Goal: Answer question/provide support

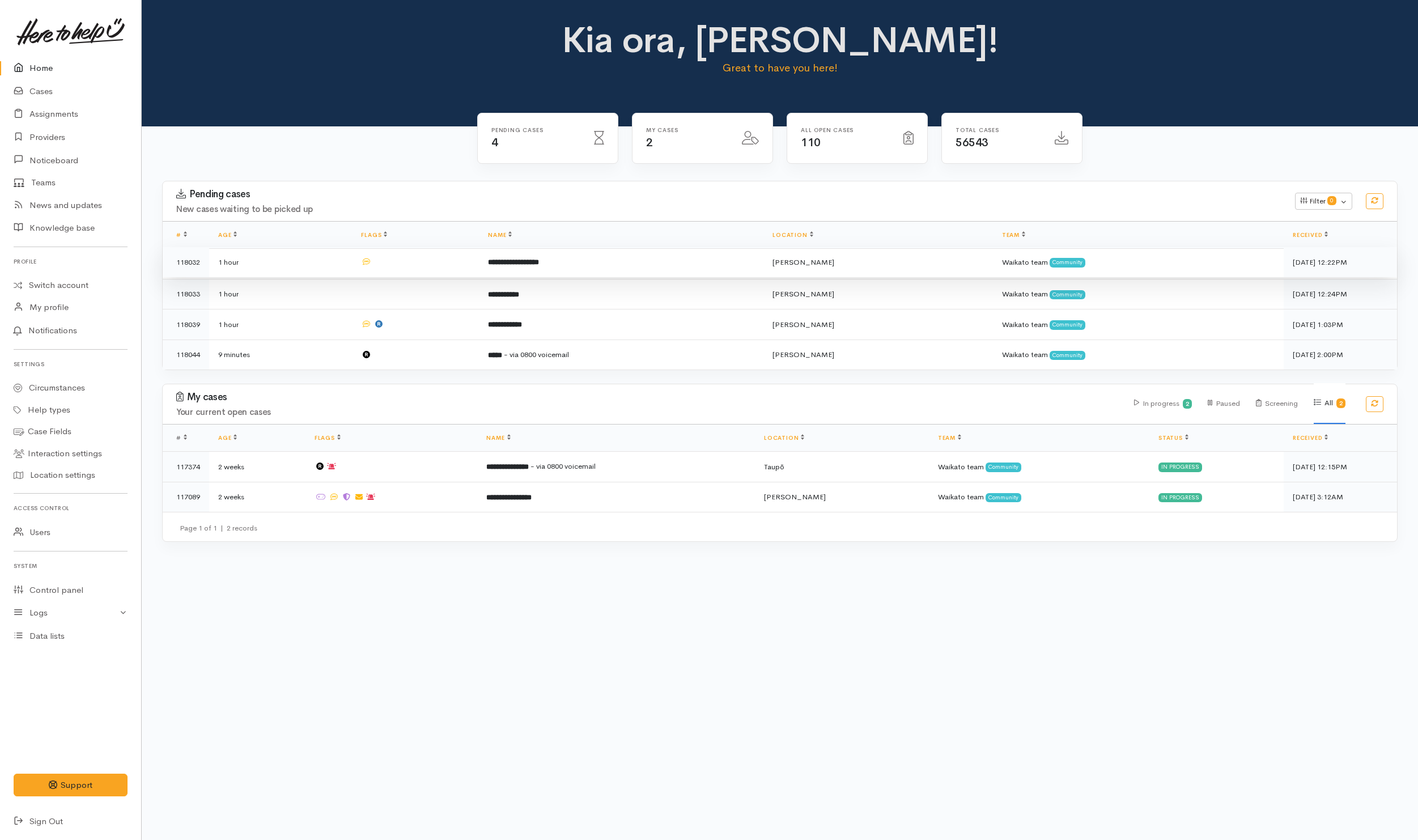
click at [460, 271] on td at bounding box center [415, 262] width 127 height 30
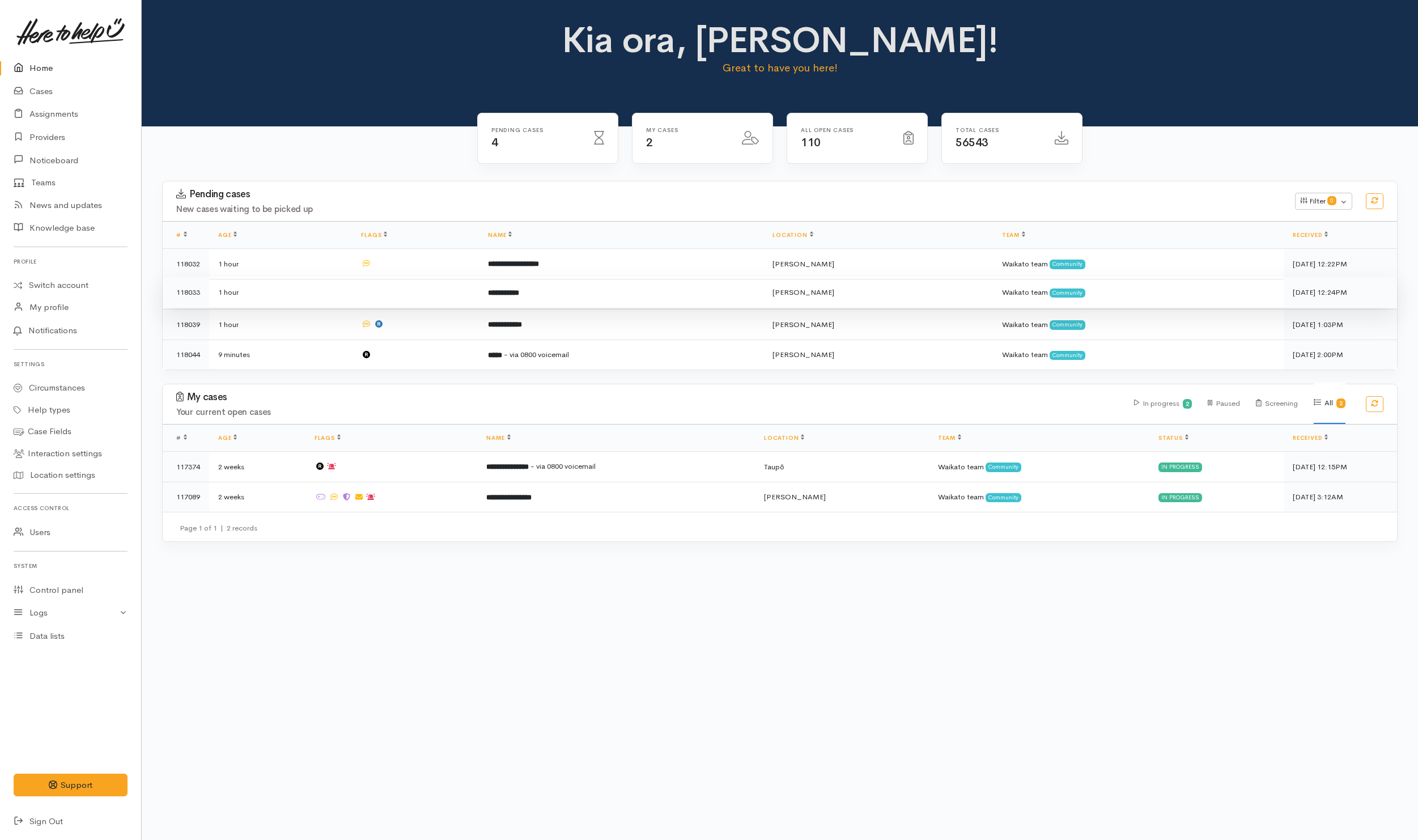
click at [457, 298] on td at bounding box center [415, 292] width 127 height 30
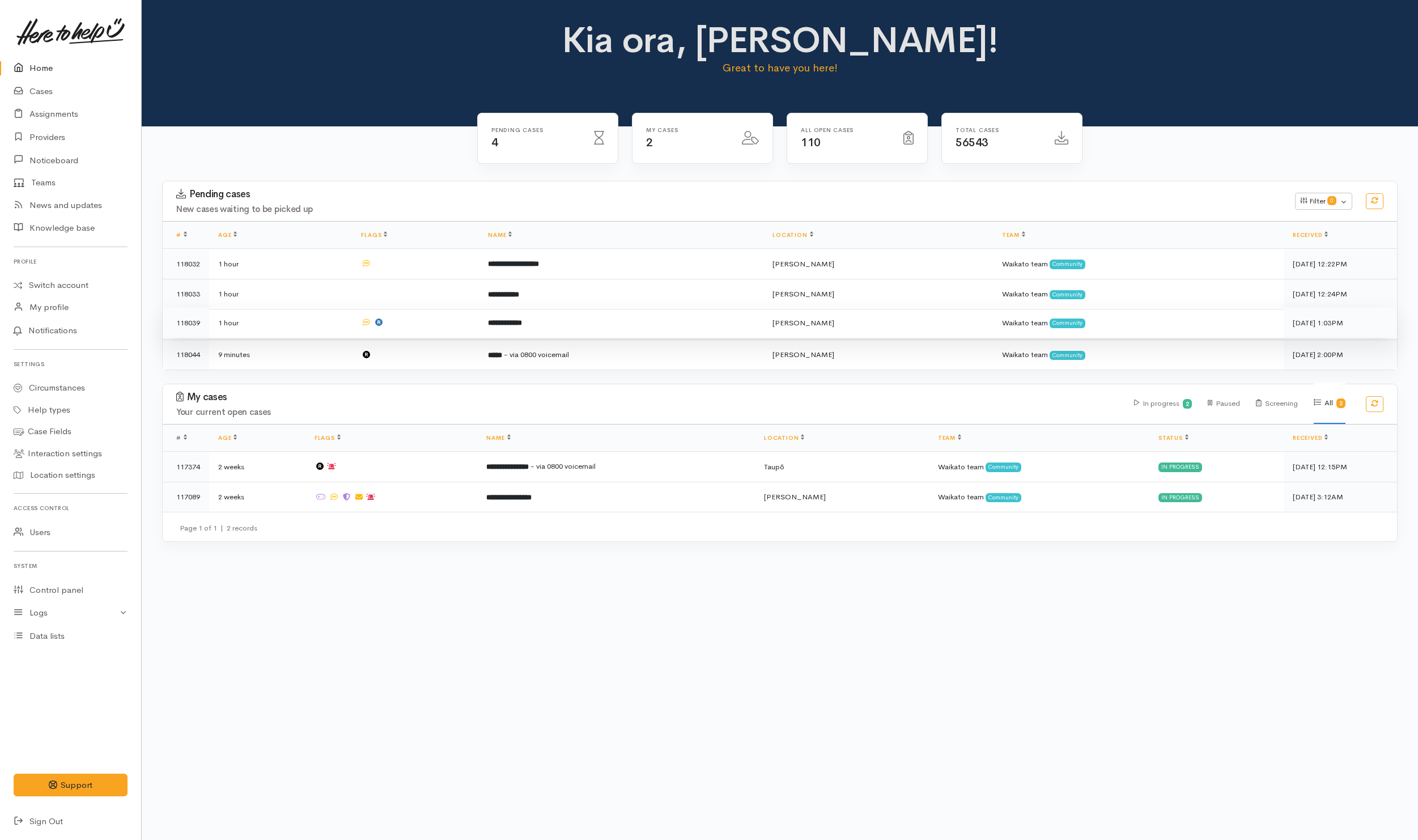
click at [456, 321] on td at bounding box center [415, 322] width 127 height 30
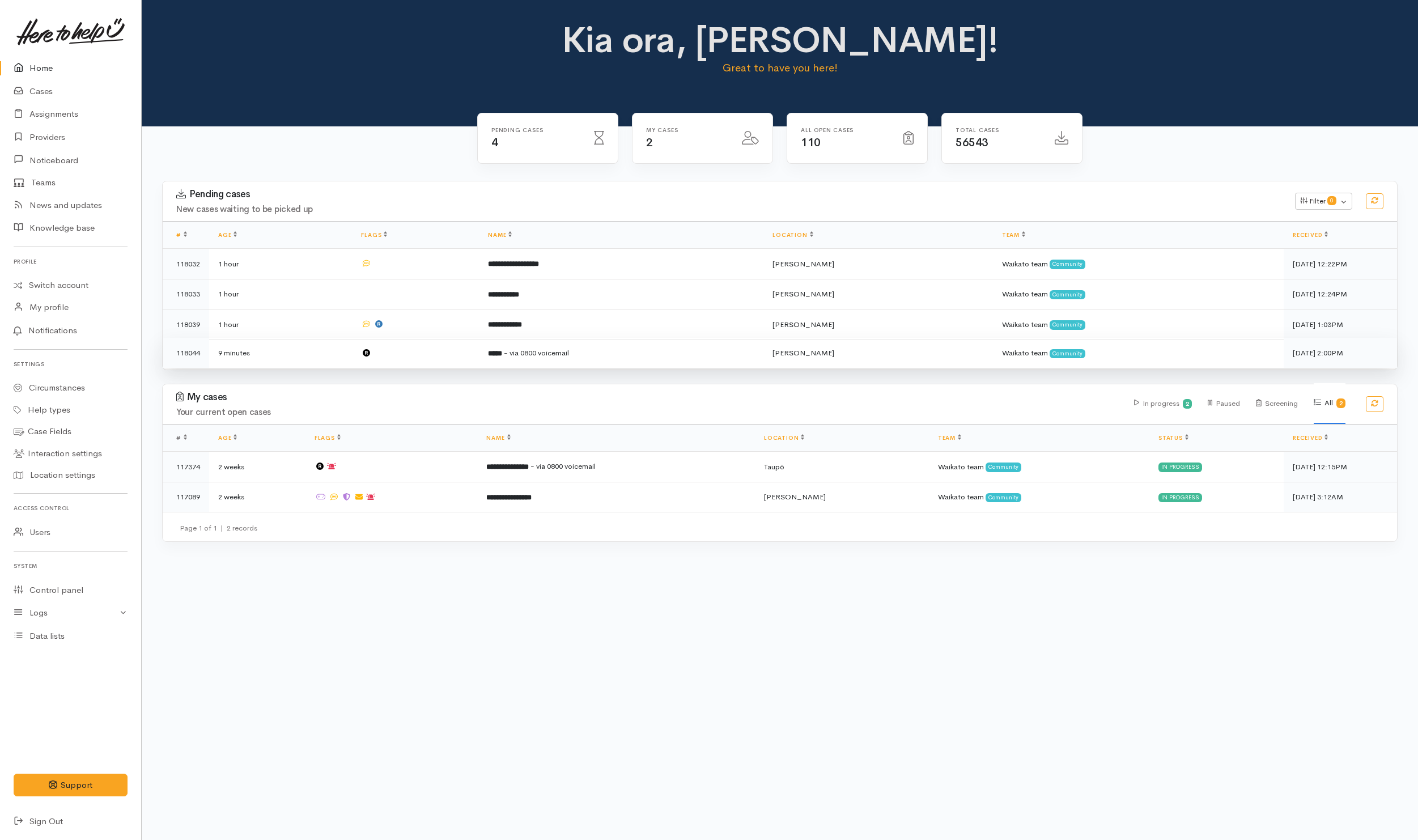
click at [456, 357] on td at bounding box center [415, 353] width 127 height 30
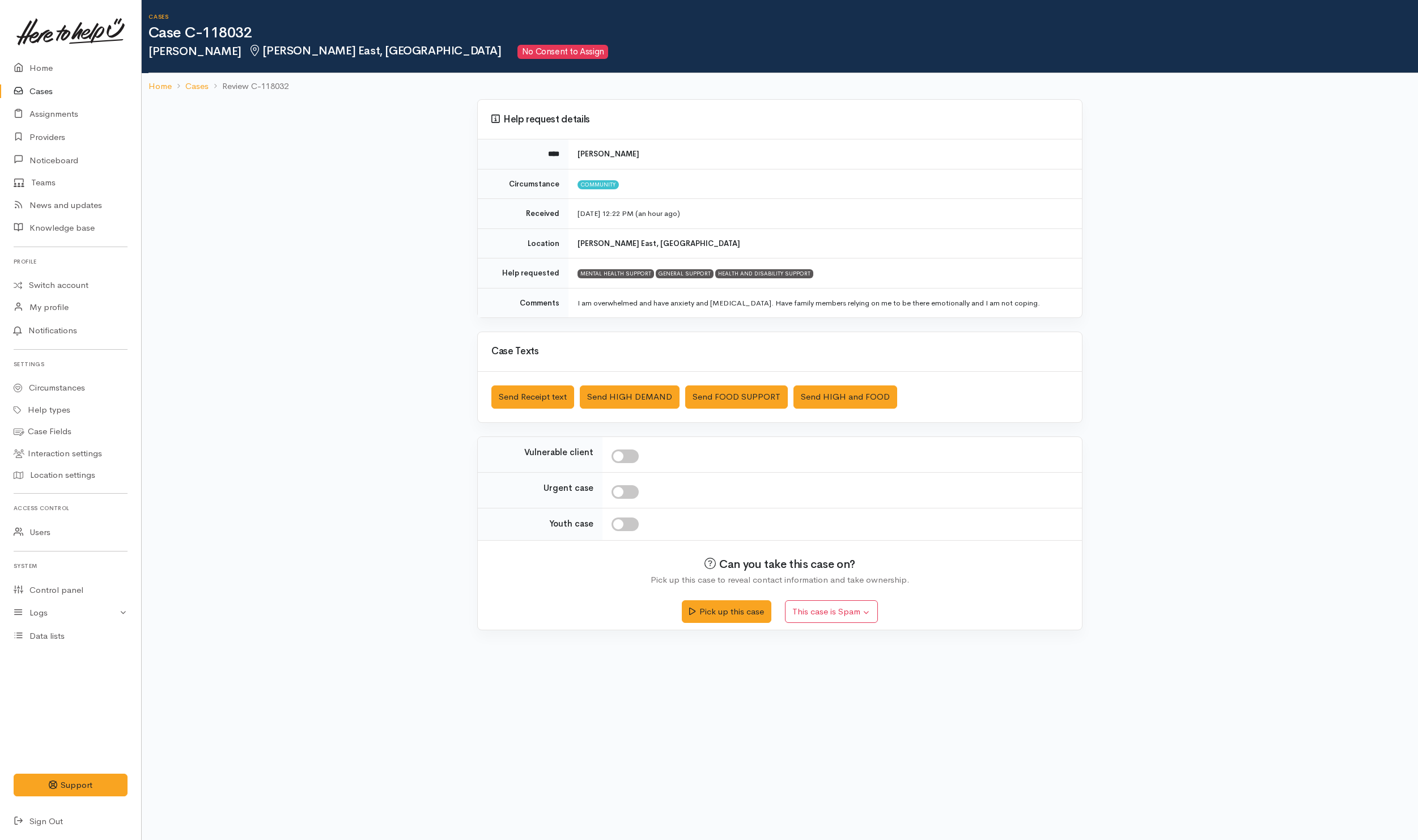
click at [626, 462] on input "checkbox" at bounding box center [625, 456] width 27 height 14
checkbox input "true"
click at [550, 405] on button "Send Receipt text" at bounding box center [533, 397] width 83 height 23
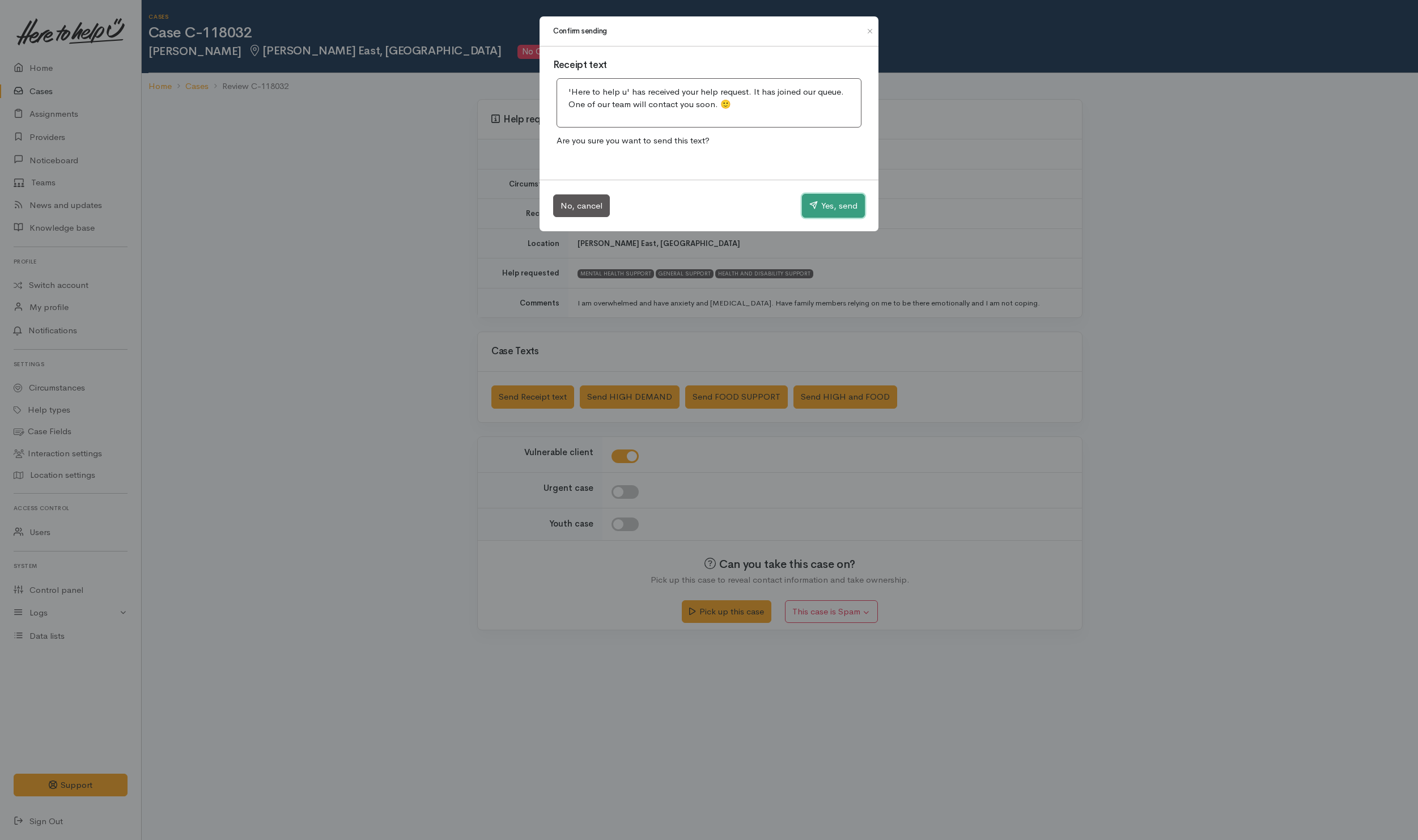
click at [823, 211] on button "Yes, send" at bounding box center [833, 205] width 63 height 24
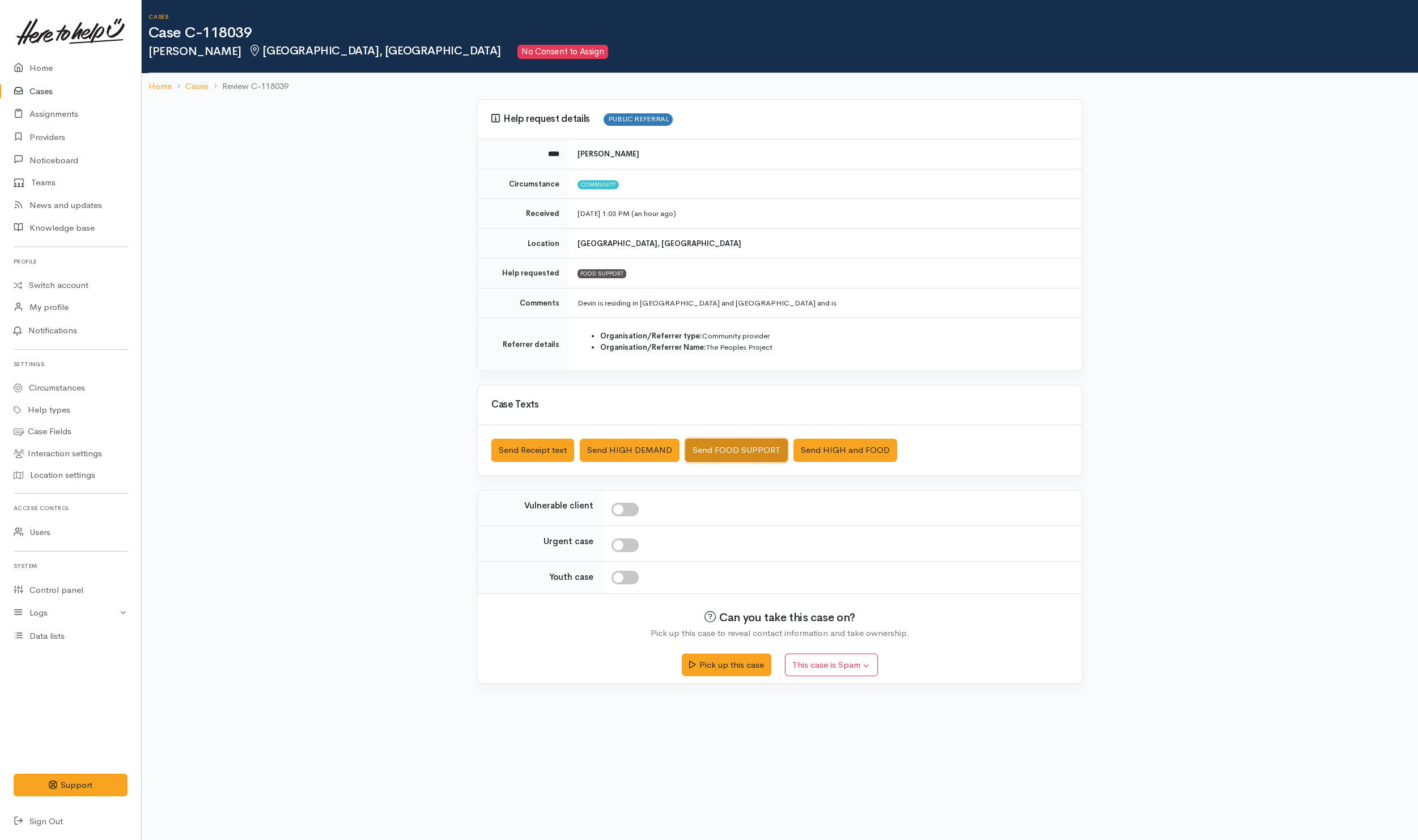
click at [747, 449] on button "Send FOOD SUPPORT" at bounding box center [736, 450] width 103 height 23
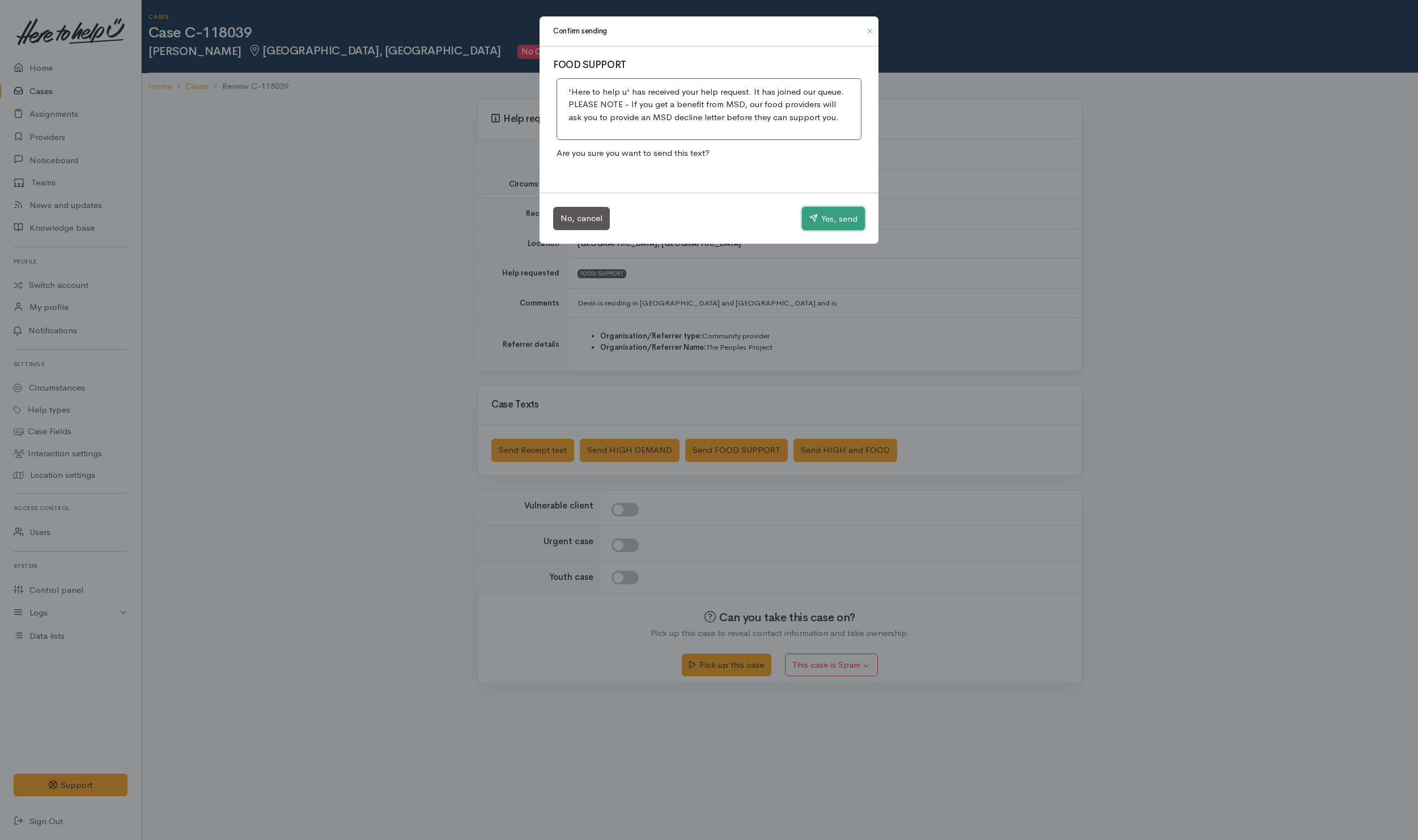
click at [854, 214] on button "Yes, send" at bounding box center [833, 218] width 63 height 24
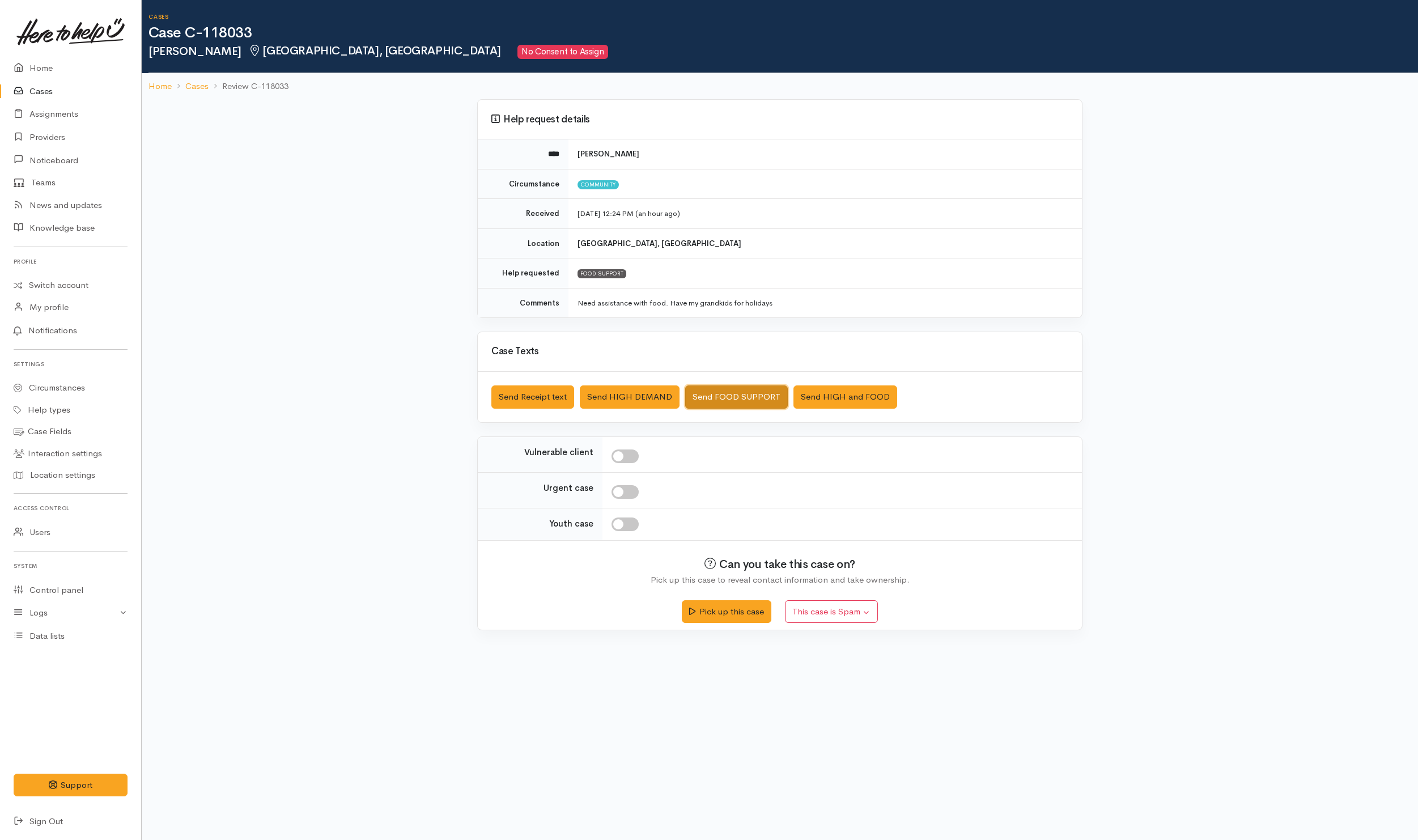
click at [710, 399] on button "Send FOOD SUPPORT" at bounding box center [736, 397] width 103 height 23
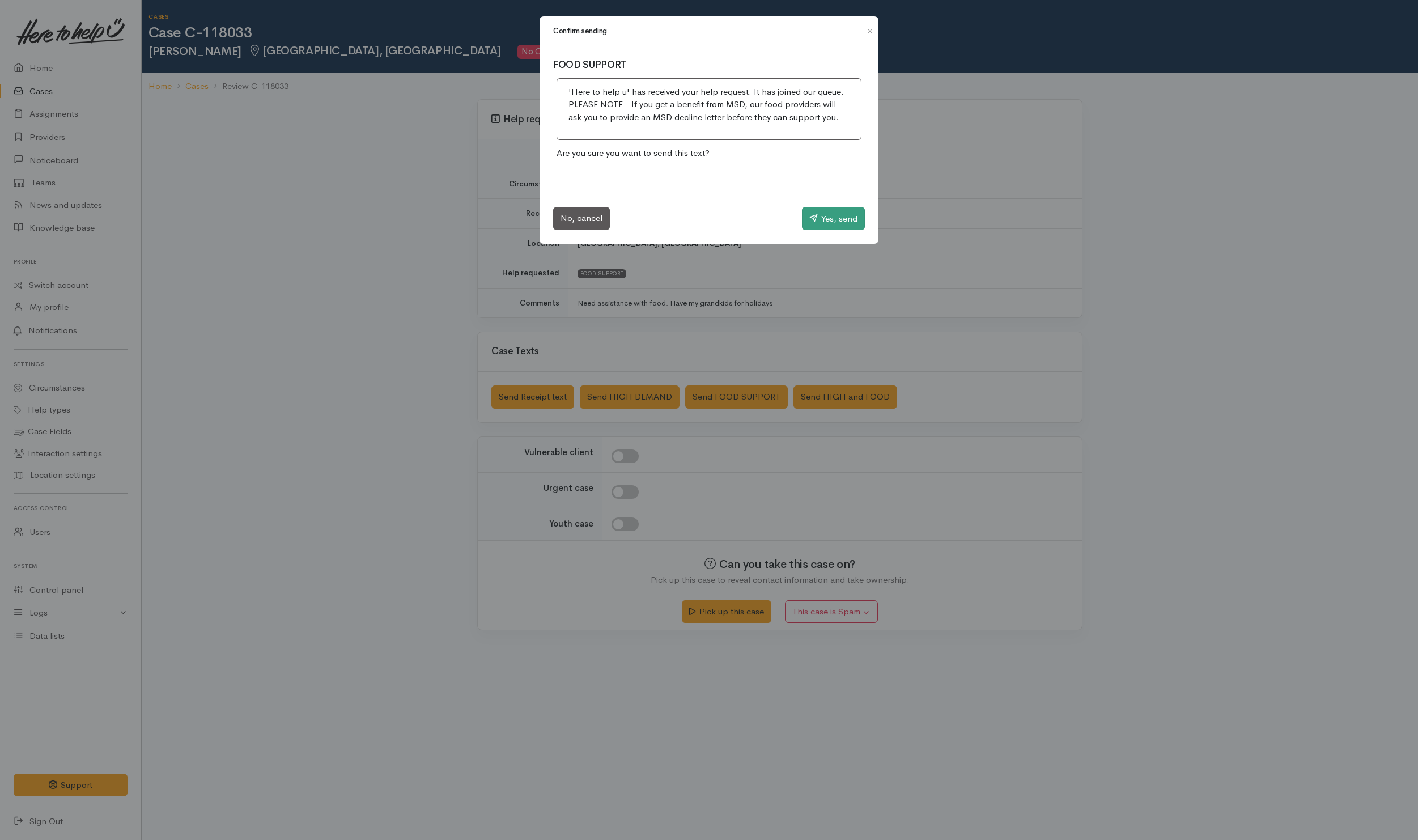
drag, startPoint x: 805, startPoint y: 206, endPoint x: 806, endPoint y: 213, distance: 7.1
click at [806, 206] on div "No, cancel Yes, send" at bounding box center [709, 219] width 339 height 52
click at [809, 217] on icon "button" at bounding box center [813, 217] width 9 height 9
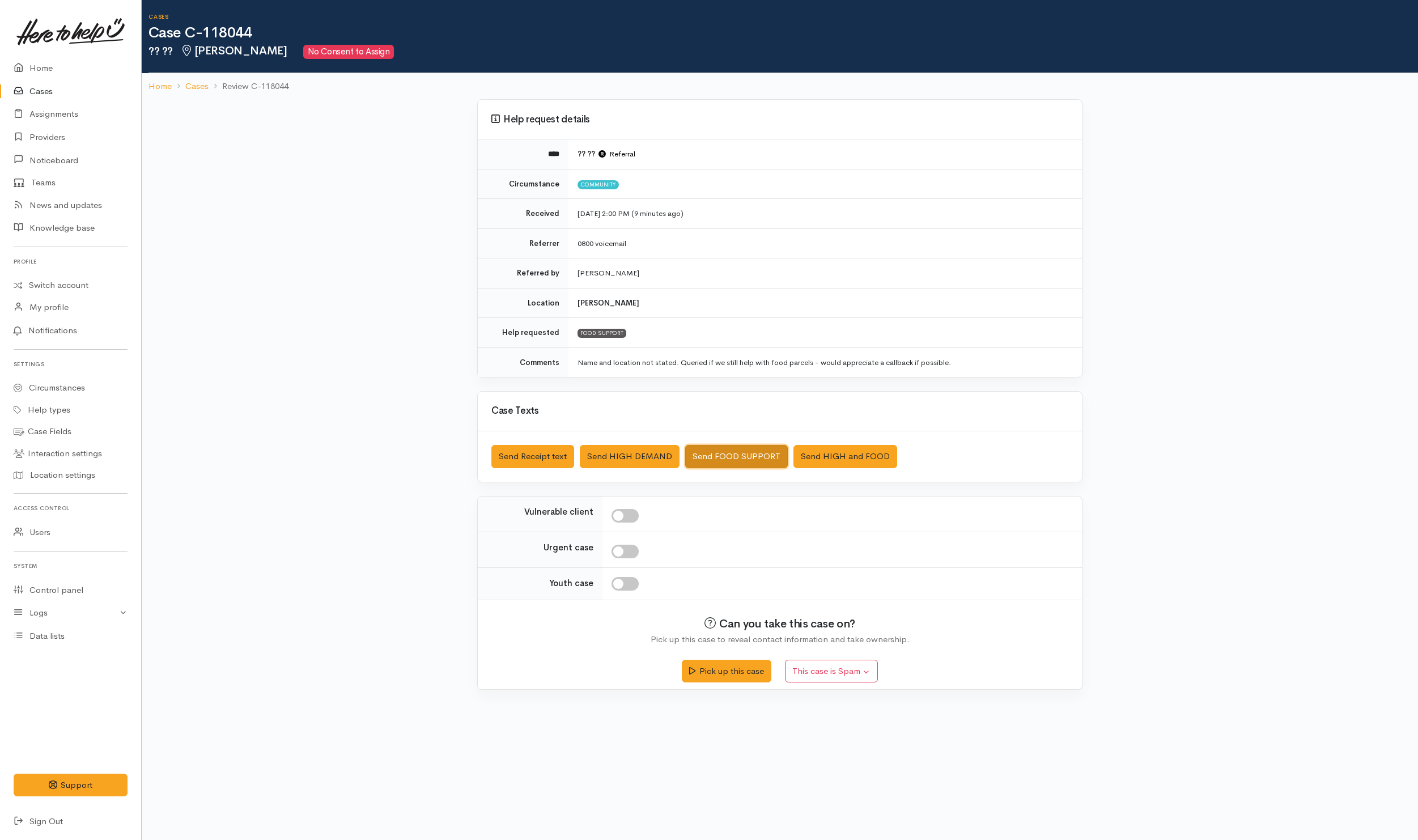
click at [760, 464] on button "Send FOOD SUPPORT" at bounding box center [736, 456] width 103 height 23
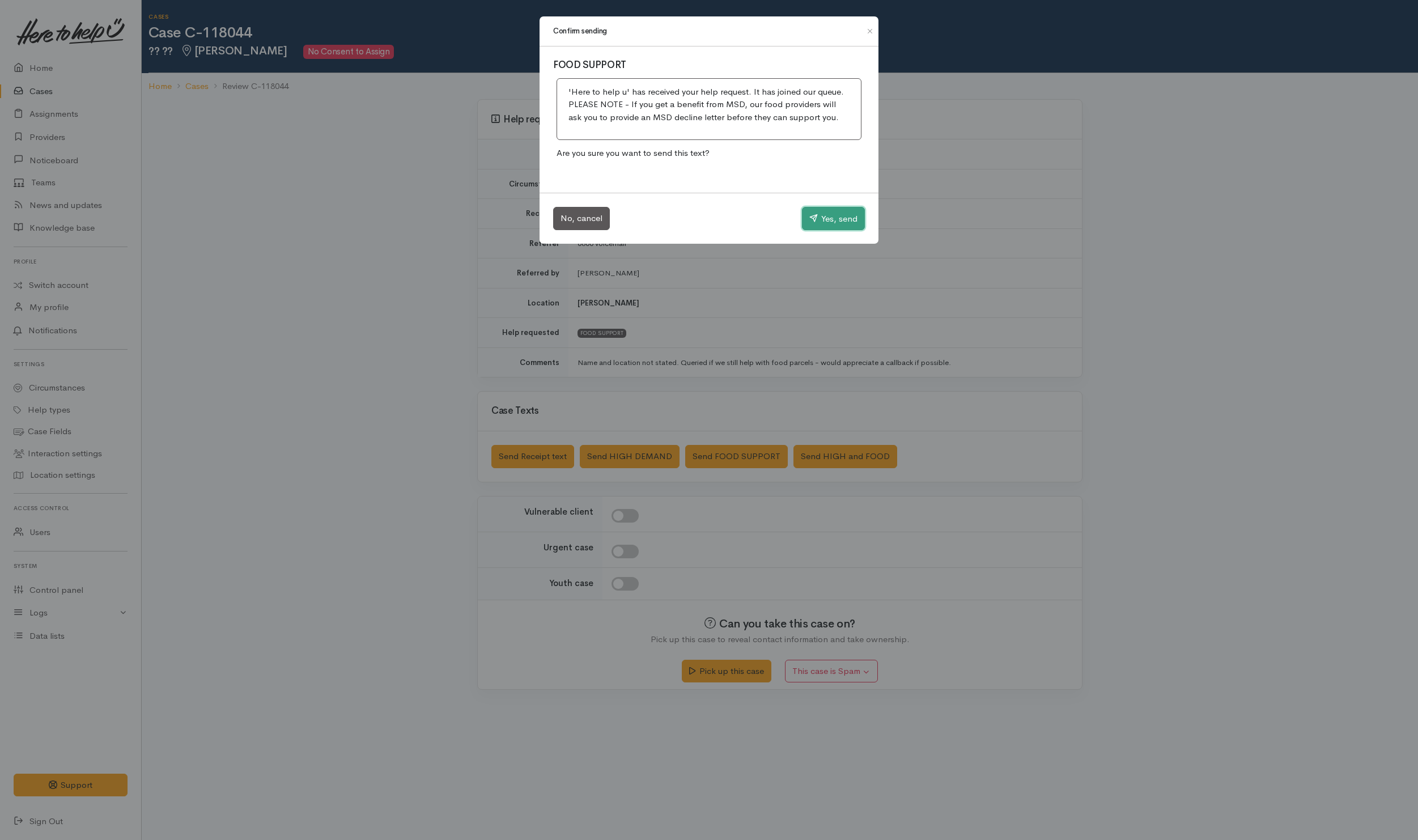
click at [844, 220] on button "Yes, send" at bounding box center [833, 218] width 63 height 24
